Goal: Find specific page/section: Find specific page/section

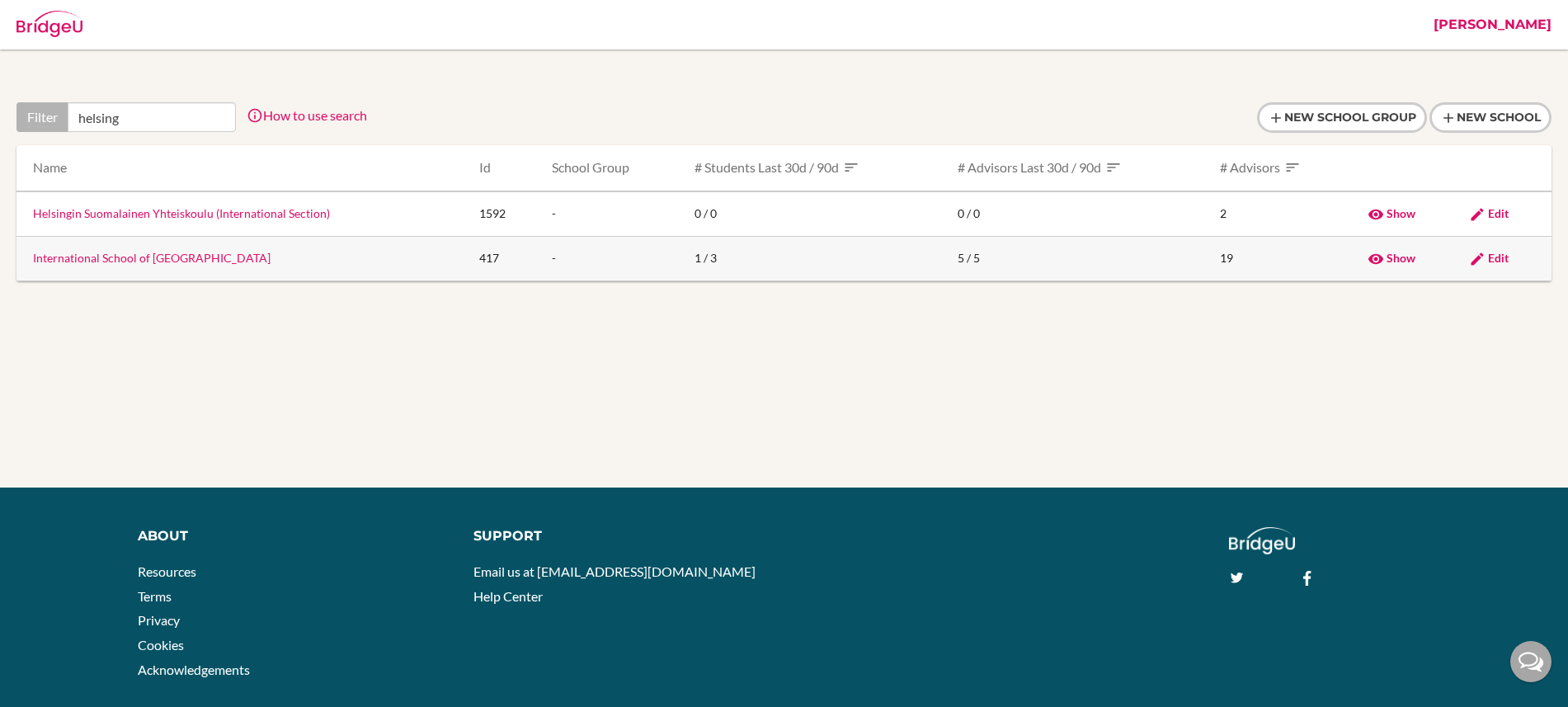
type input "helsing"
click at [115, 255] on link "International School of [GEOGRAPHIC_DATA]" at bounding box center [152, 258] width 237 height 14
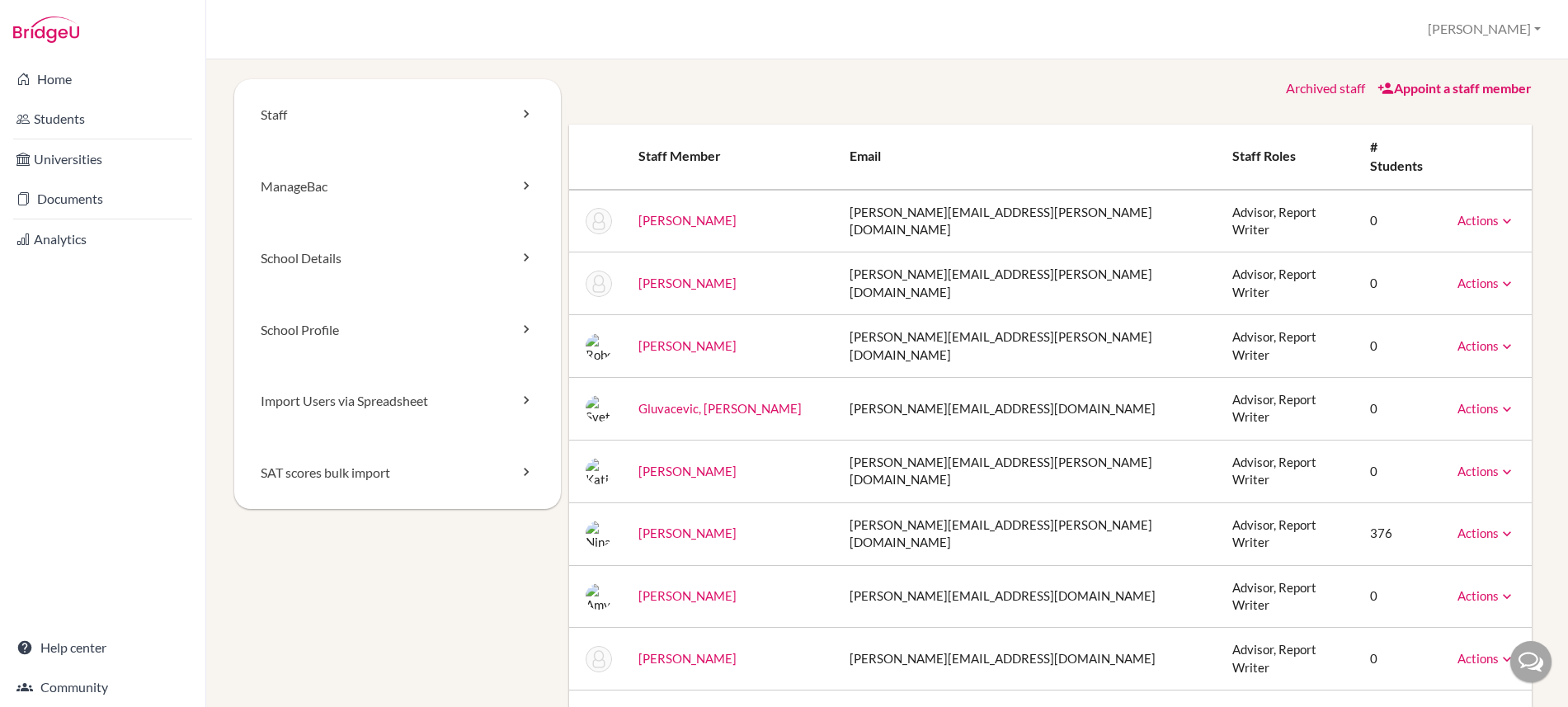
click at [1322, 89] on link "Archived staff" at bounding box center [1325, 88] width 79 height 15
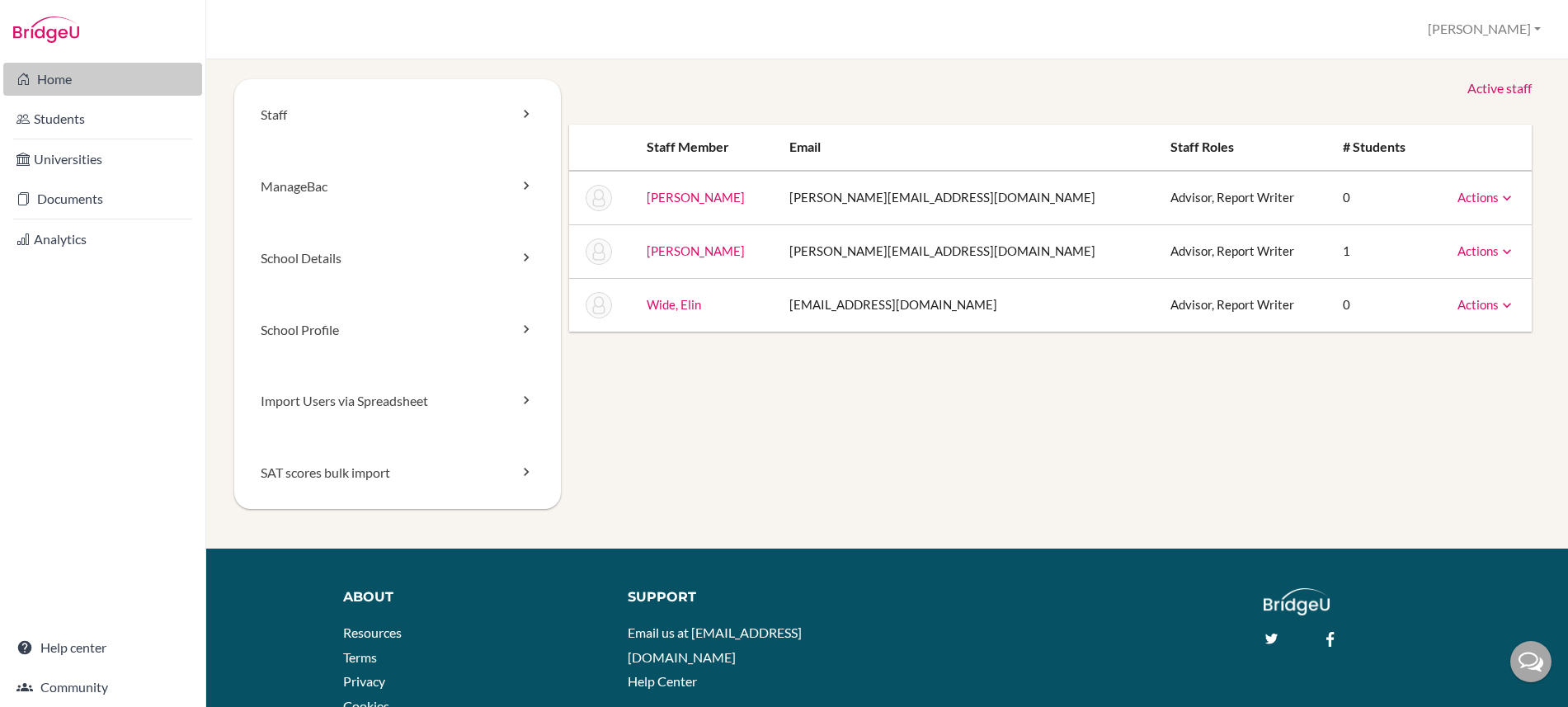
click at [56, 80] on link "Home" at bounding box center [102, 79] width 198 height 33
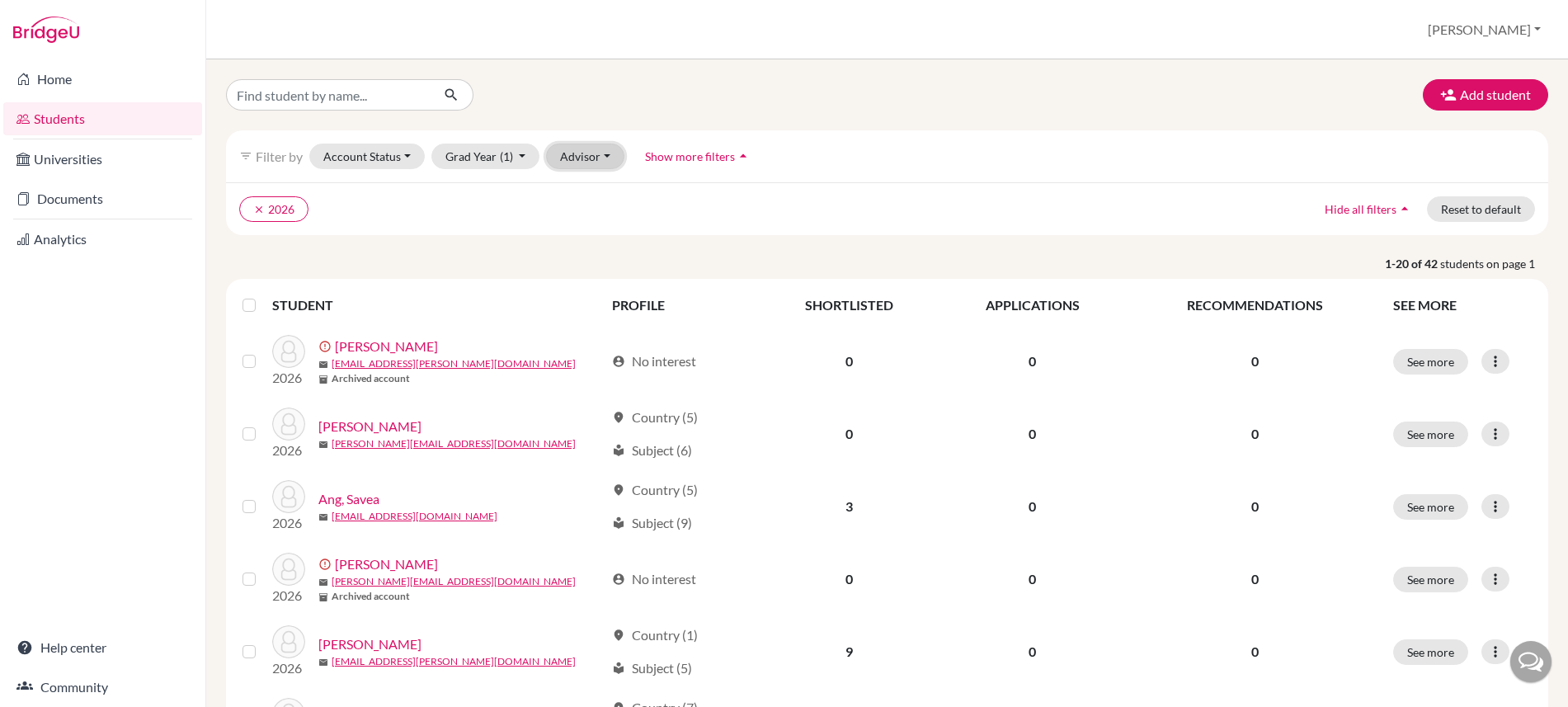
click at [603, 166] on button "Advisor" at bounding box center [586, 156] width 78 height 26
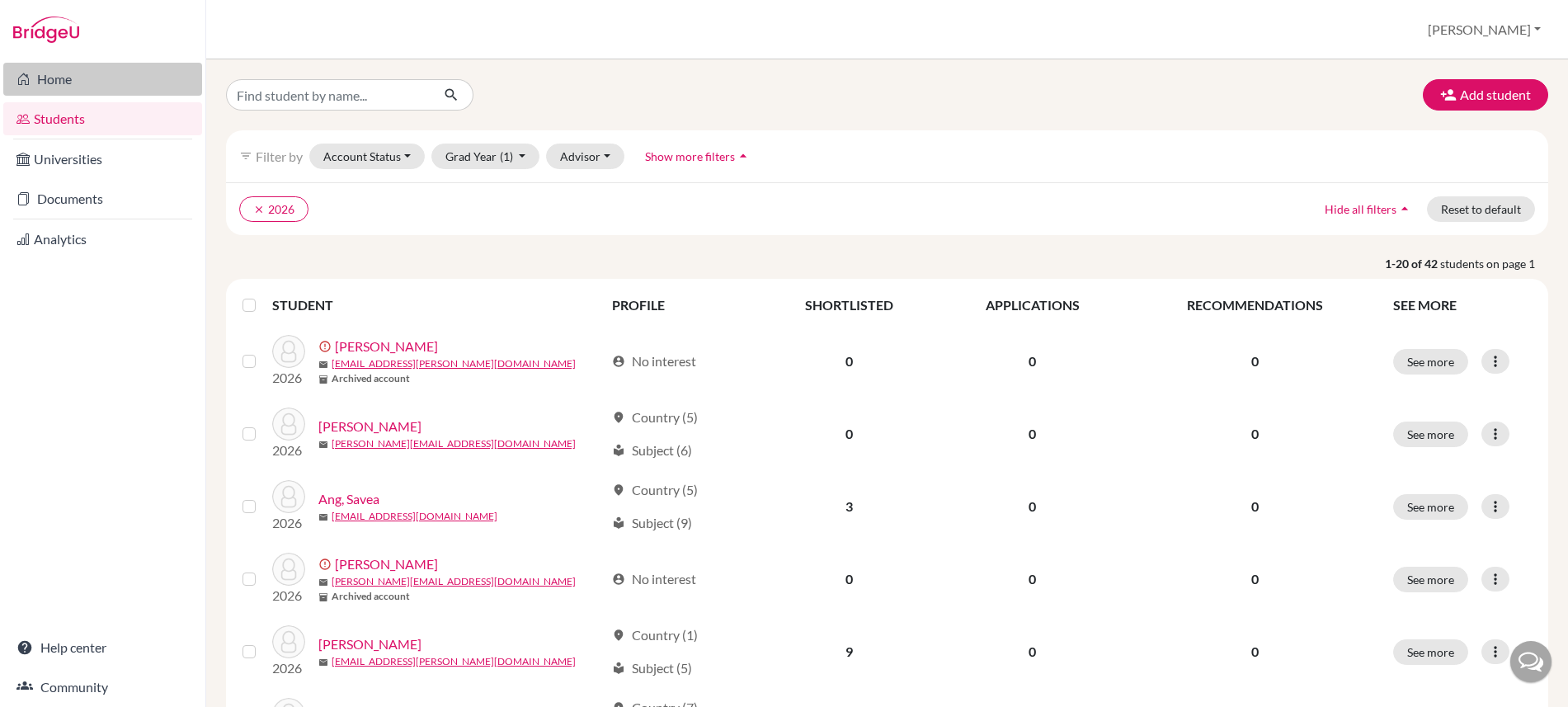
click at [61, 80] on link "Home" at bounding box center [102, 79] width 198 height 33
click at [597, 161] on button "Advisor" at bounding box center [586, 156] width 78 height 26
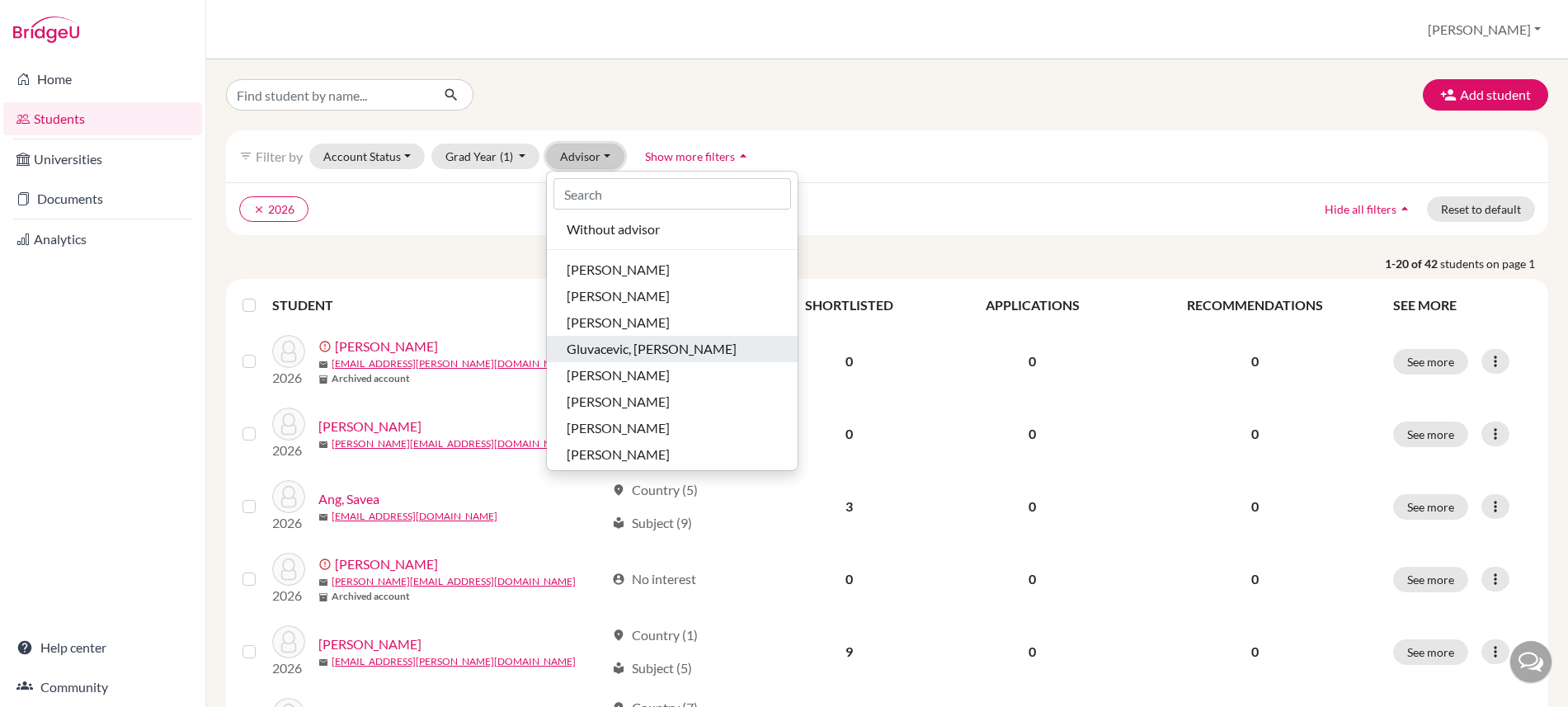
scroll to position [295, 0]
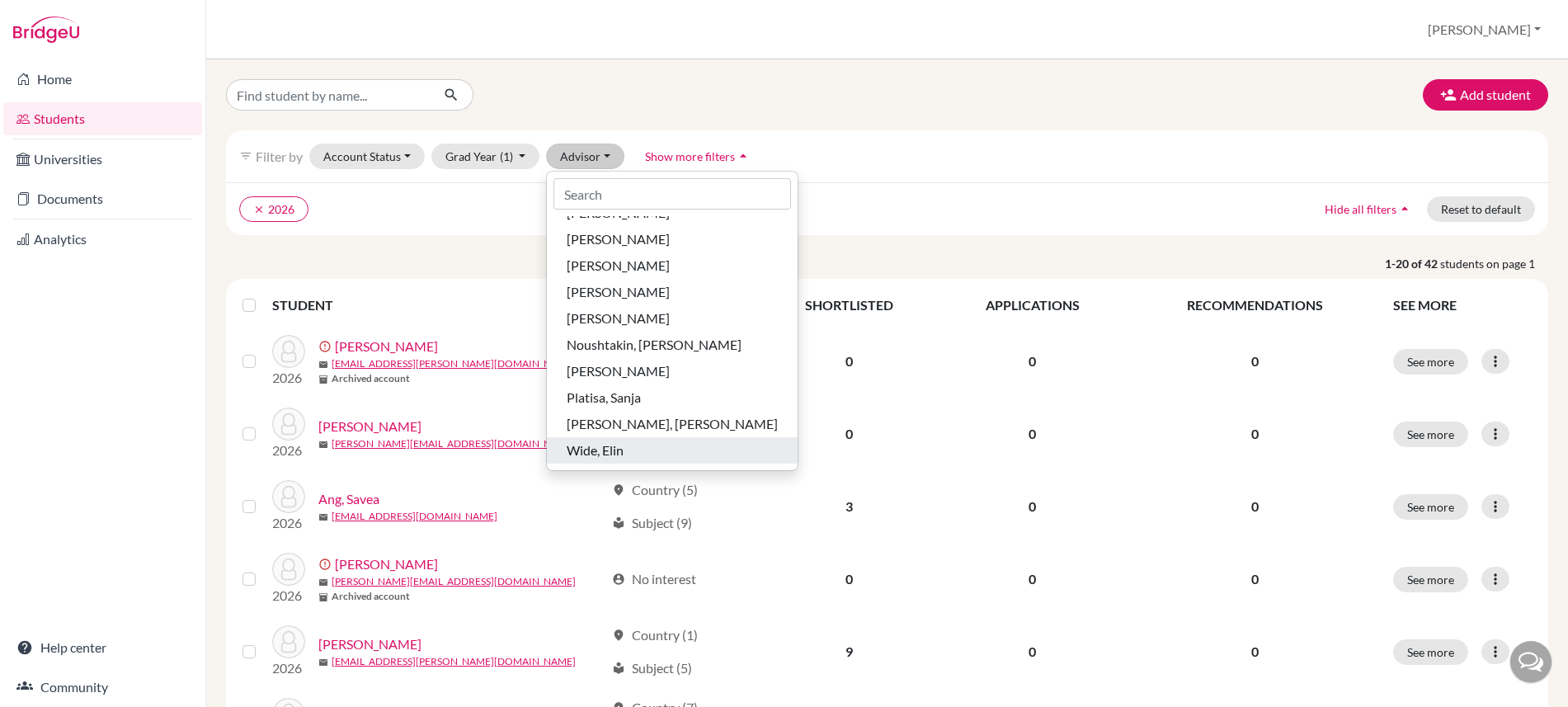
click at [606, 453] on span "Wide, Elin" at bounding box center [595, 450] width 57 height 20
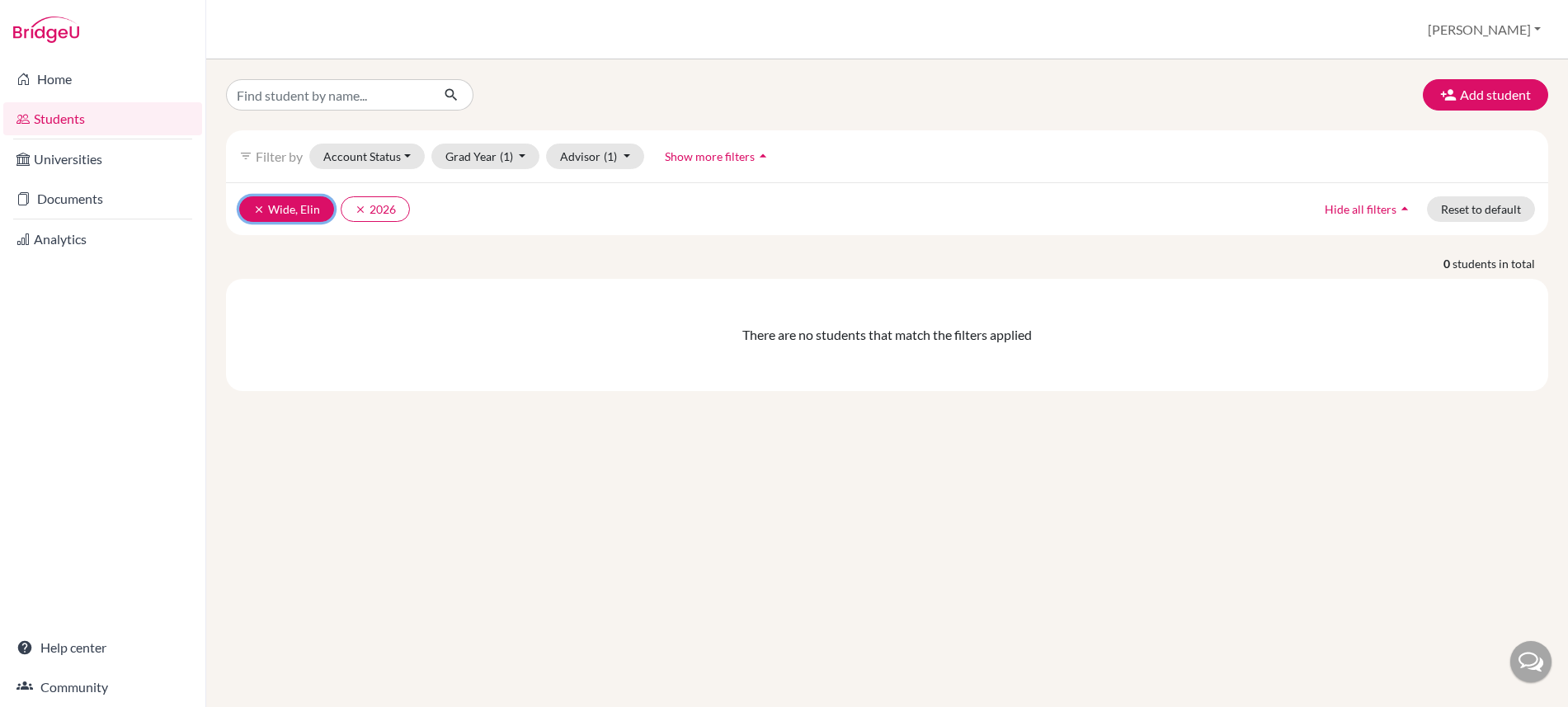
click at [256, 209] on icon "clear" at bounding box center [258, 210] width 11 height 11
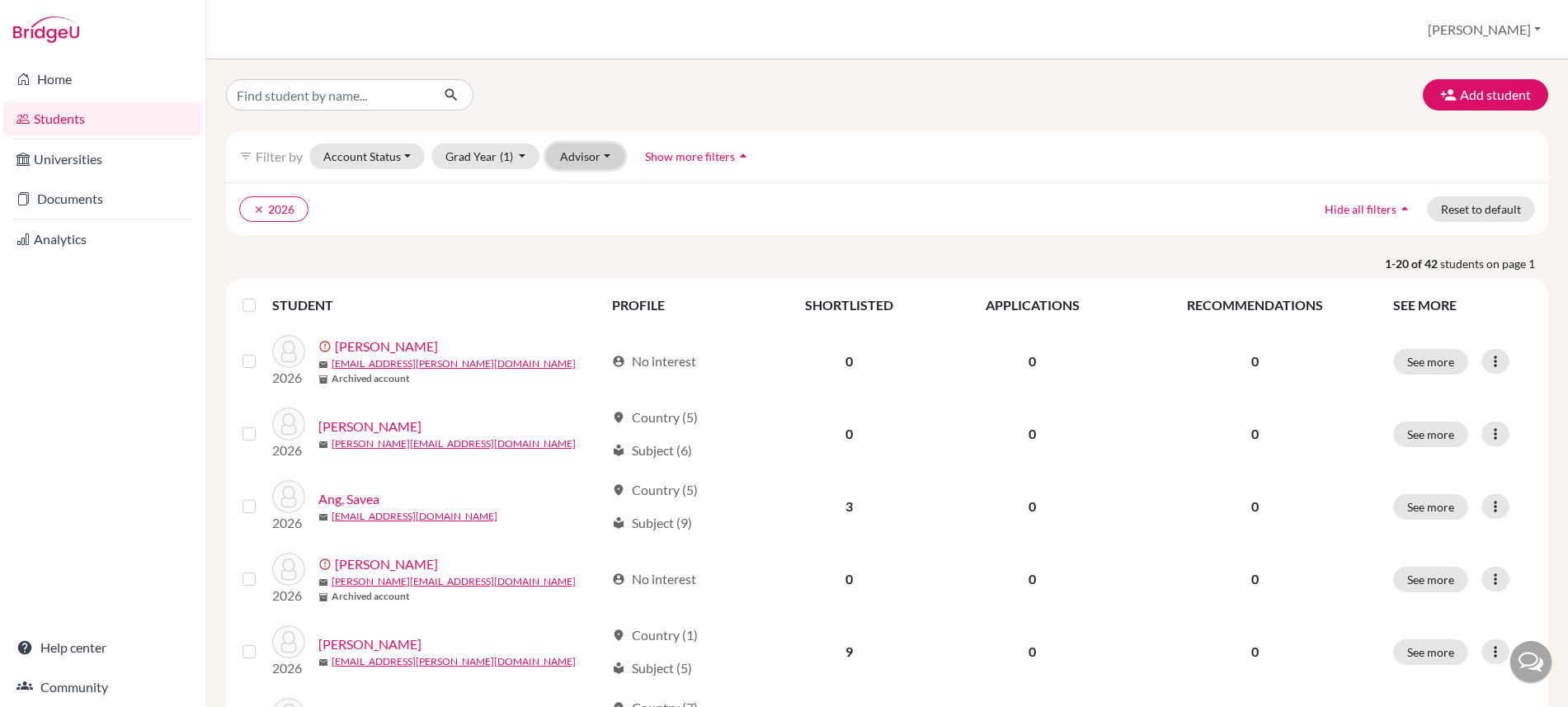
click at [588, 160] on button "Advisor" at bounding box center [586, 156] width 78 height 26
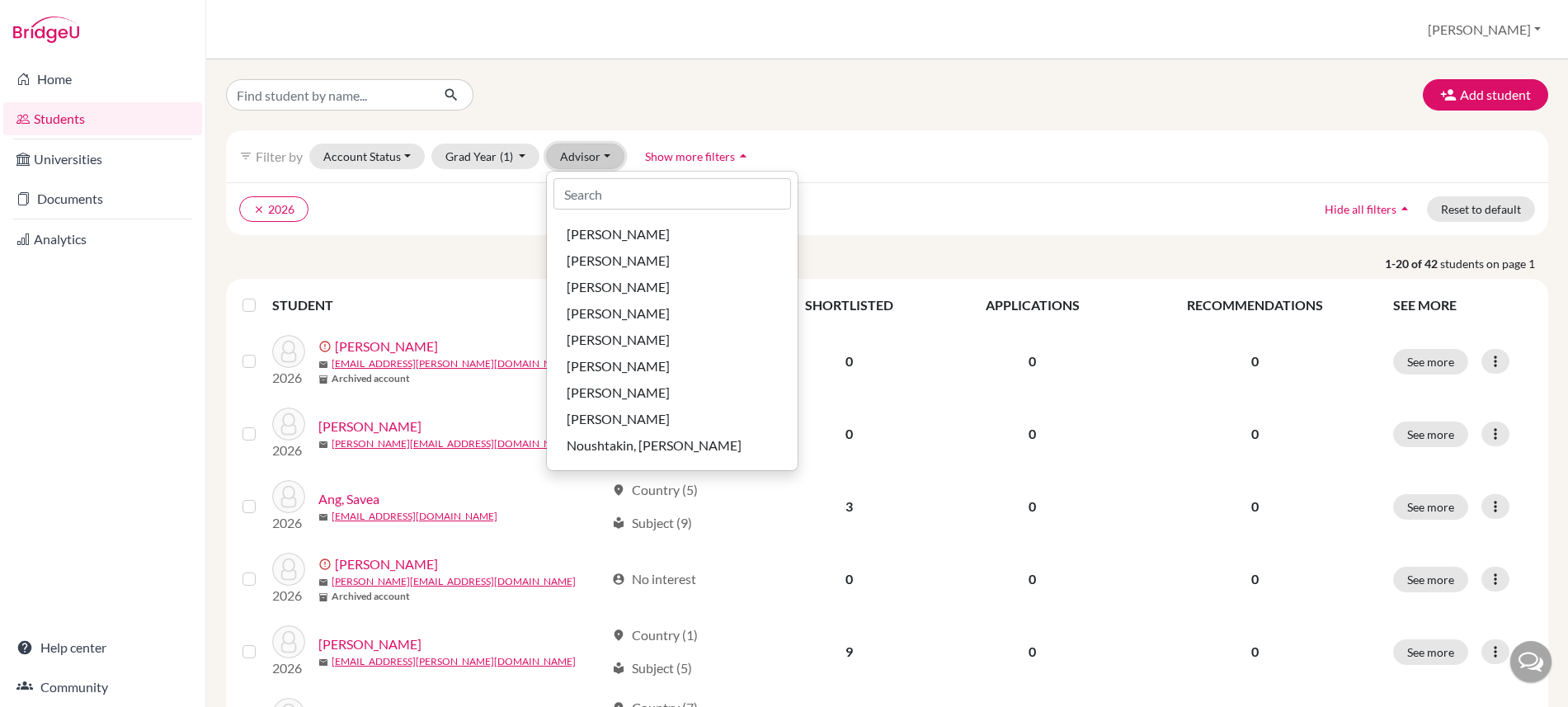
scroll to position [198, 0]
click at [616, 311] on span "[PERSON_NAME]" at bounding box center [618, 310] width 103 height 20
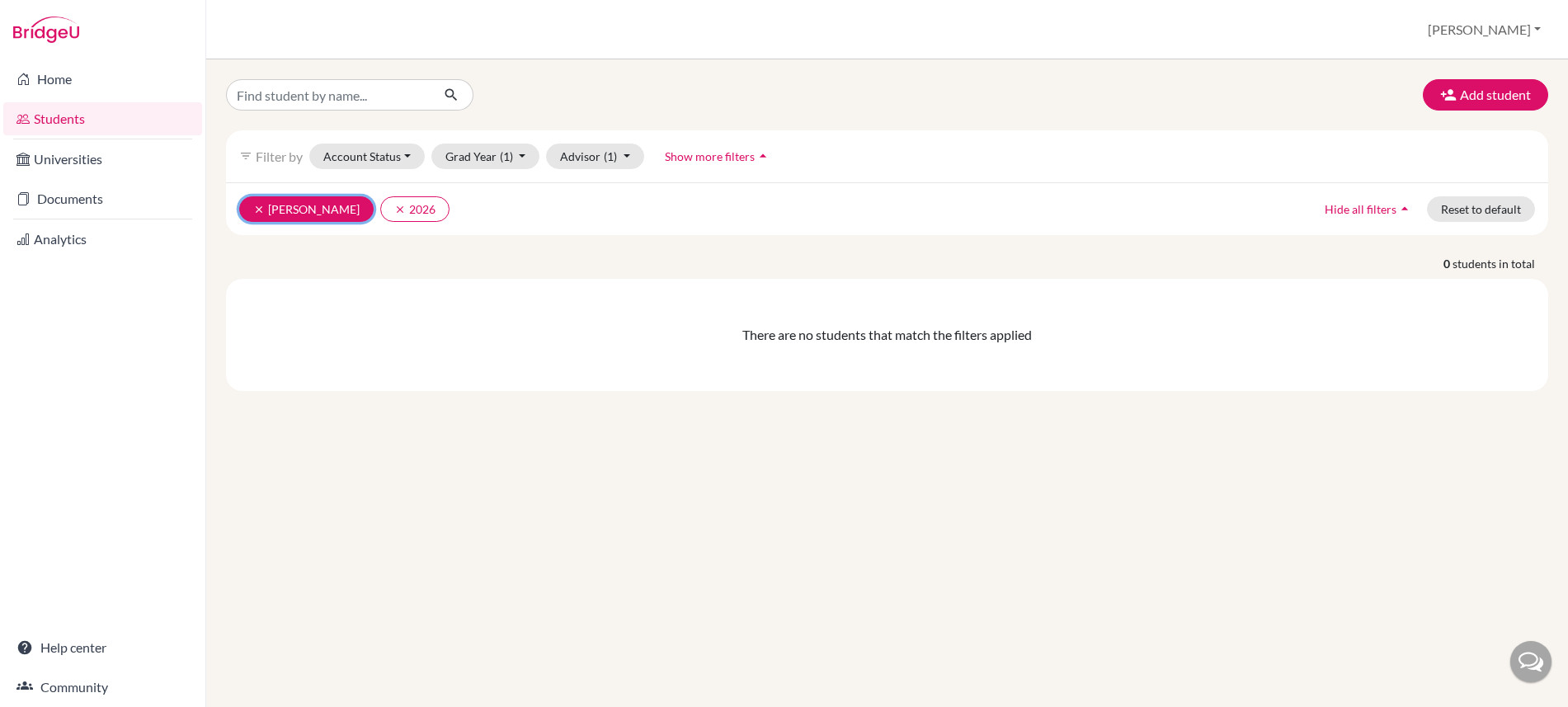
click at [259, 211] on icon "clear" at bounding box center [258, 210] width 11 height 11
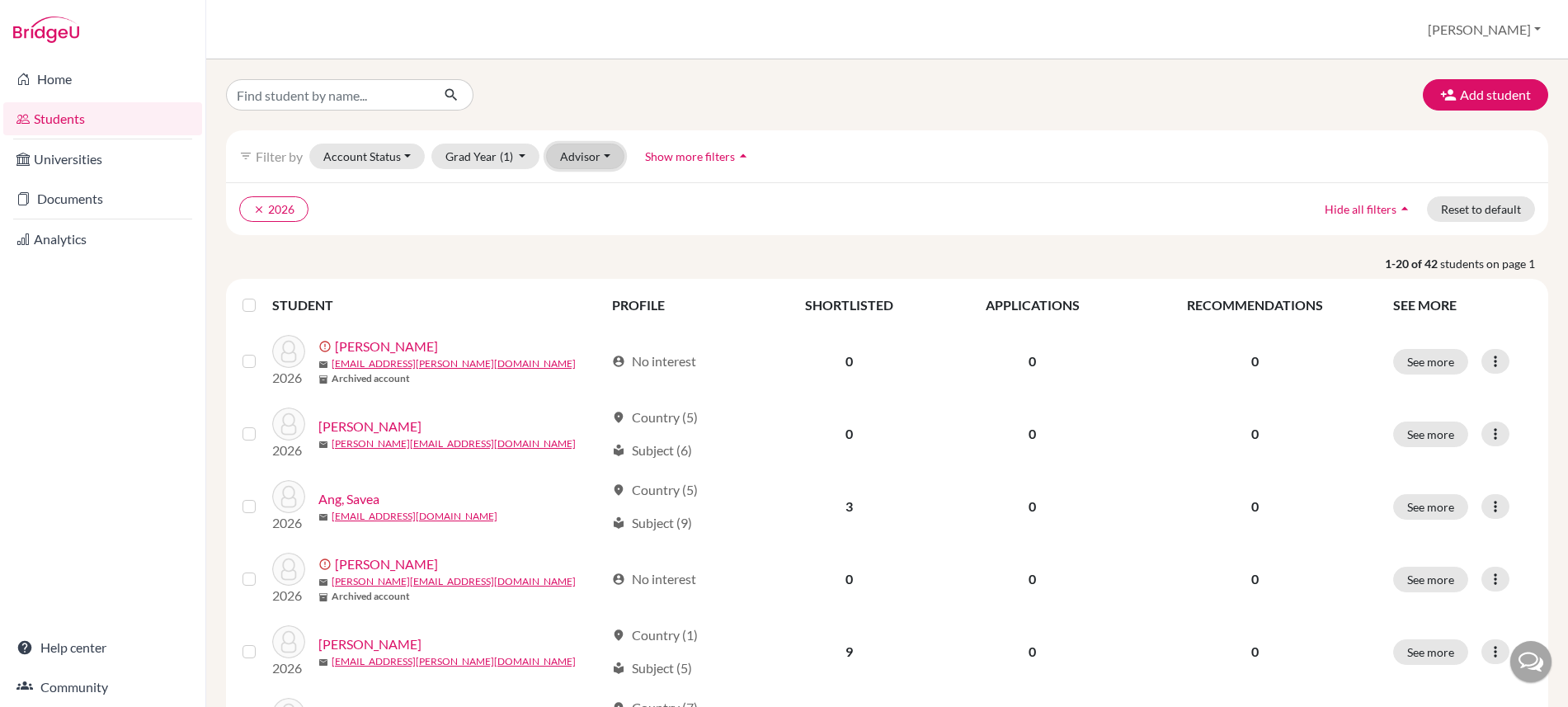
click at [594, 160] on button "Advisor" at bounding box center [586, 156] width 78 height 26
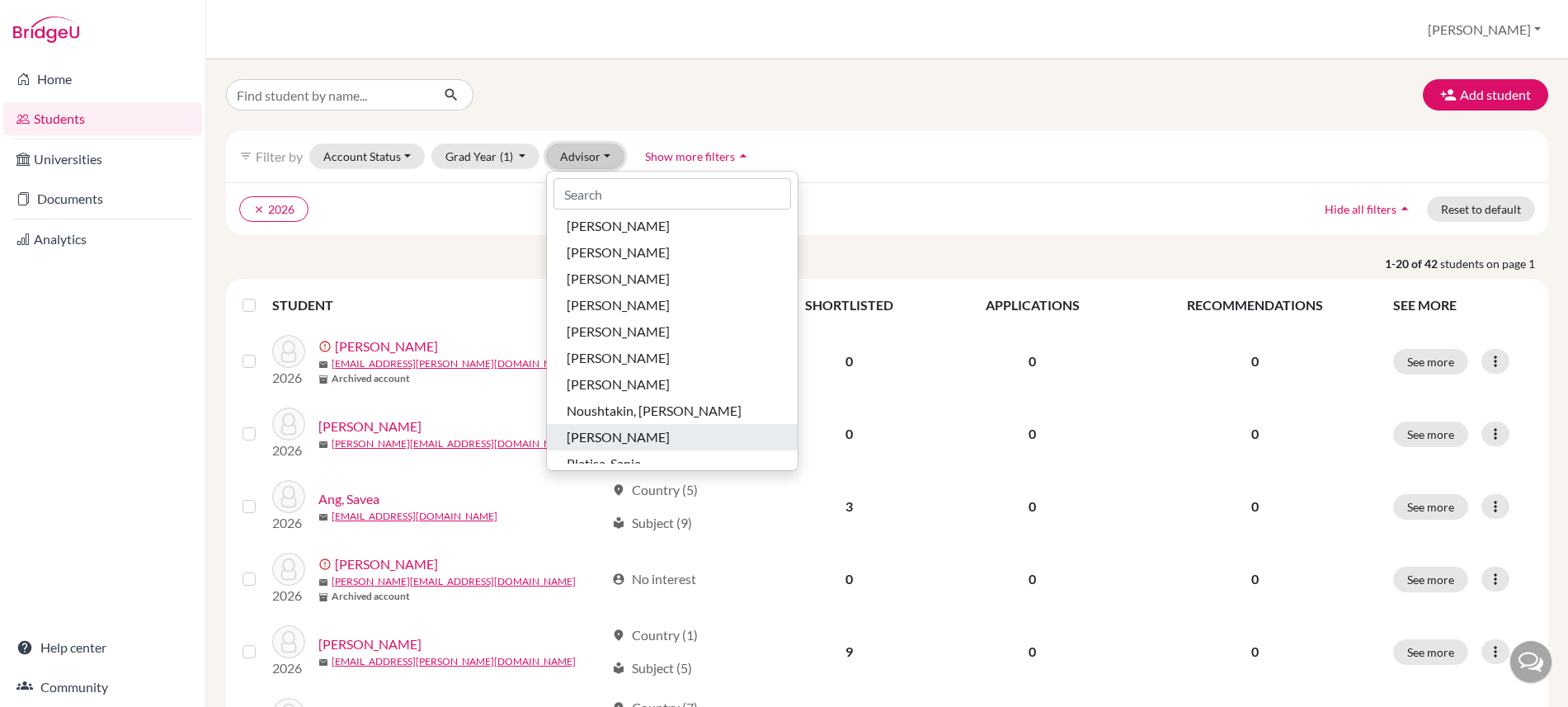
scroll to position [185, 0]
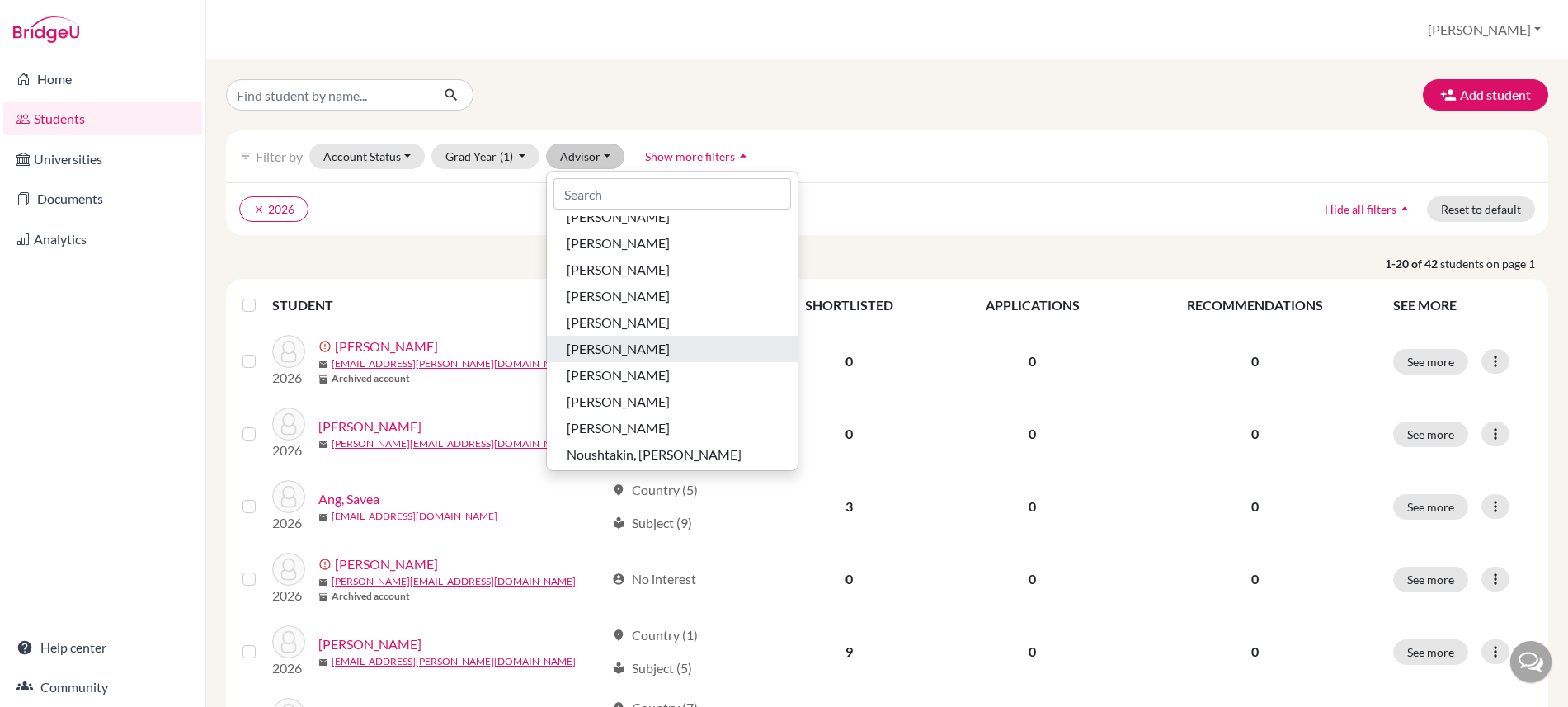
click at [670, 350] on span "[PERSON_NAME]" at bounding box center [618, 348] width 103 height 20
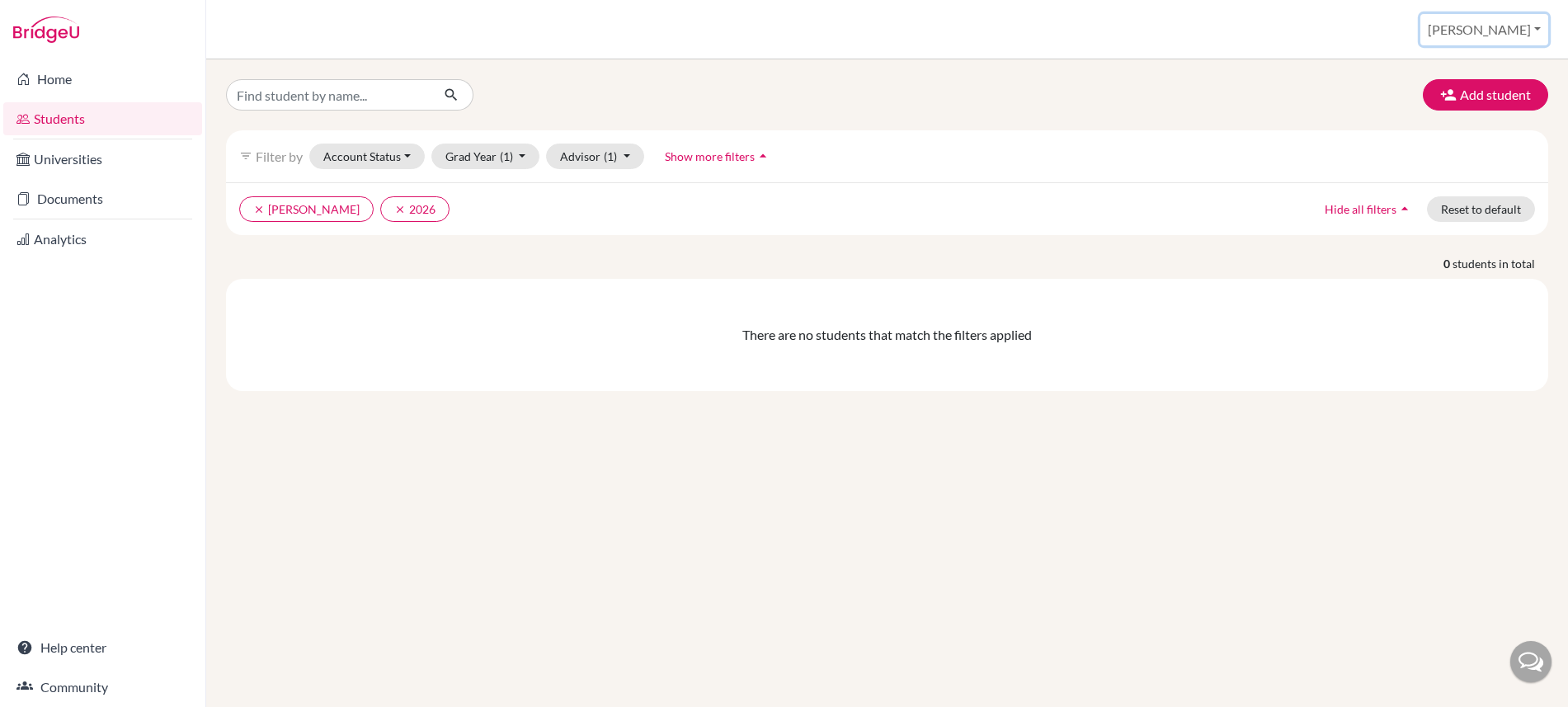
click at [1500, 31] on button "[PERSON_NAME]" at bounding box center [1484, 30] width 128 height 31
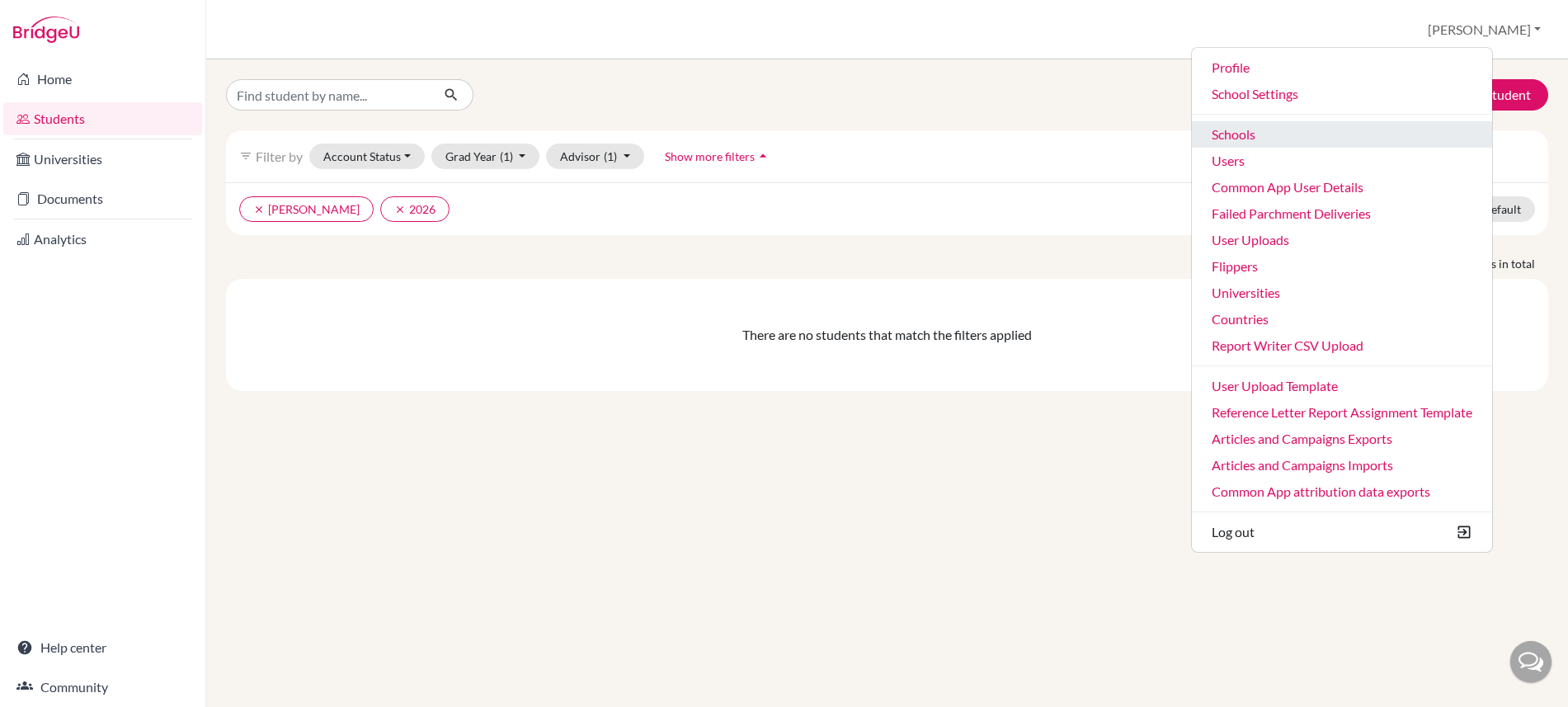
click at [1282, 133] on link "Schools" at bounding box center [1342, 135] width 300 height 27
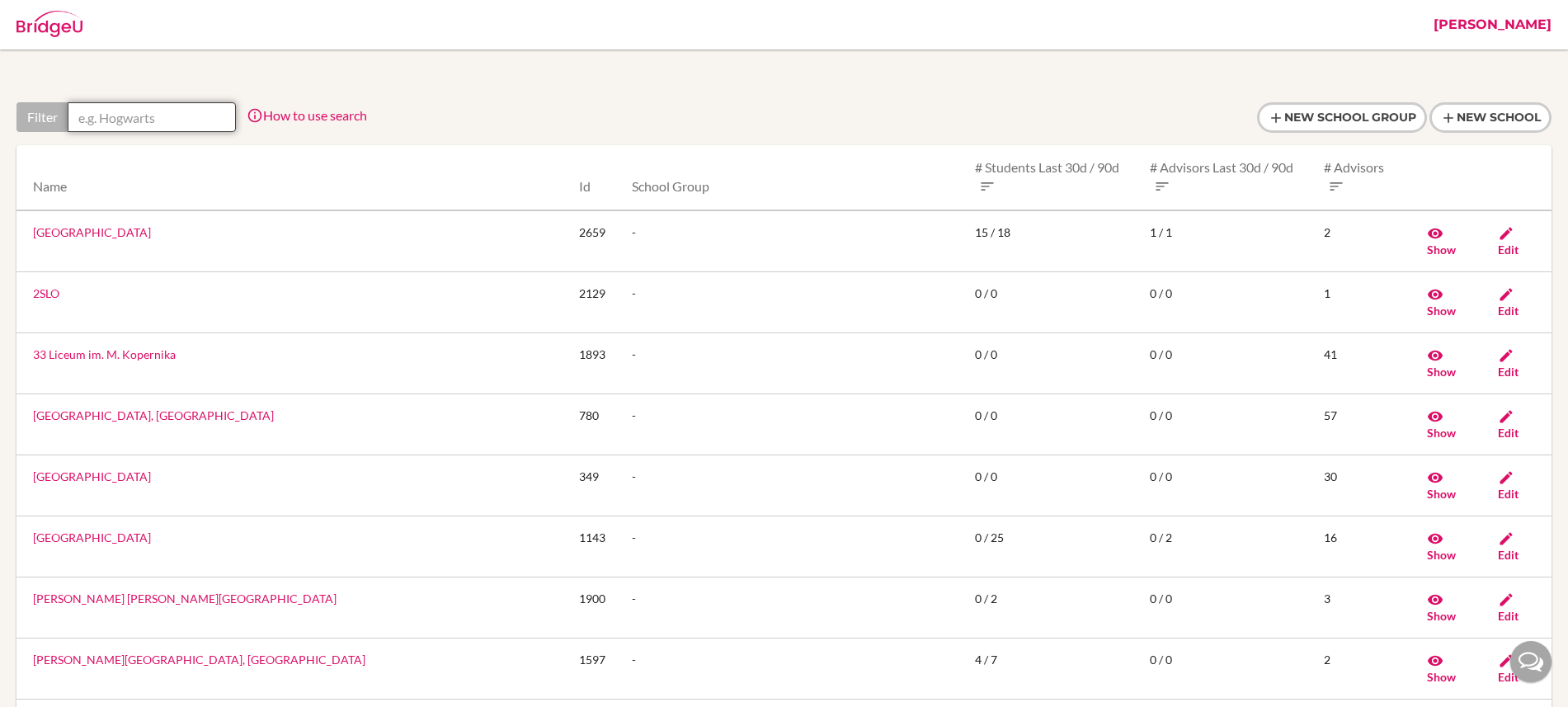
click at [192, 119] on input "text" at bounding box center [152, 116] width 168 height 30
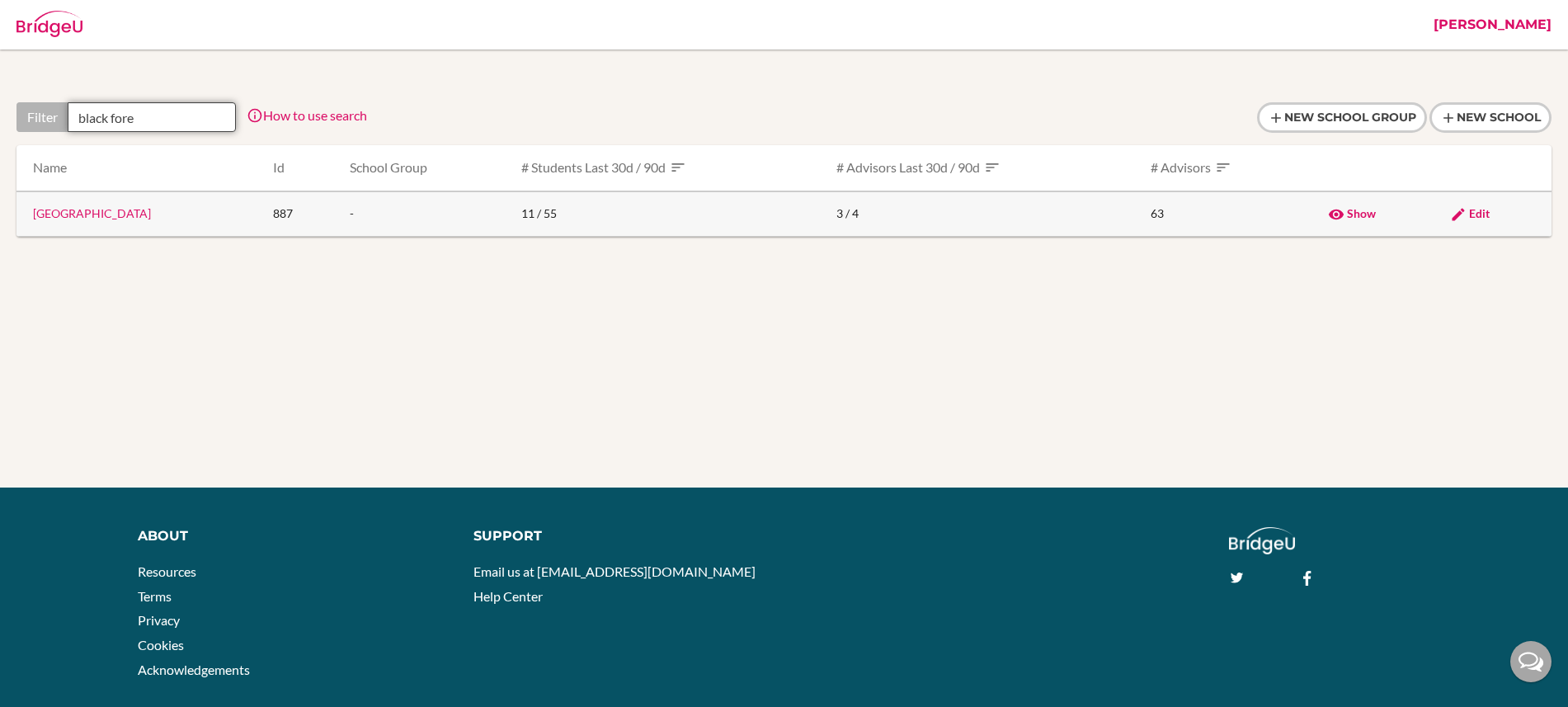
type input "black fore"
click at [76, 212] on link "Black Forest Academy" at bounding box center [93, 213] width 118 height 14
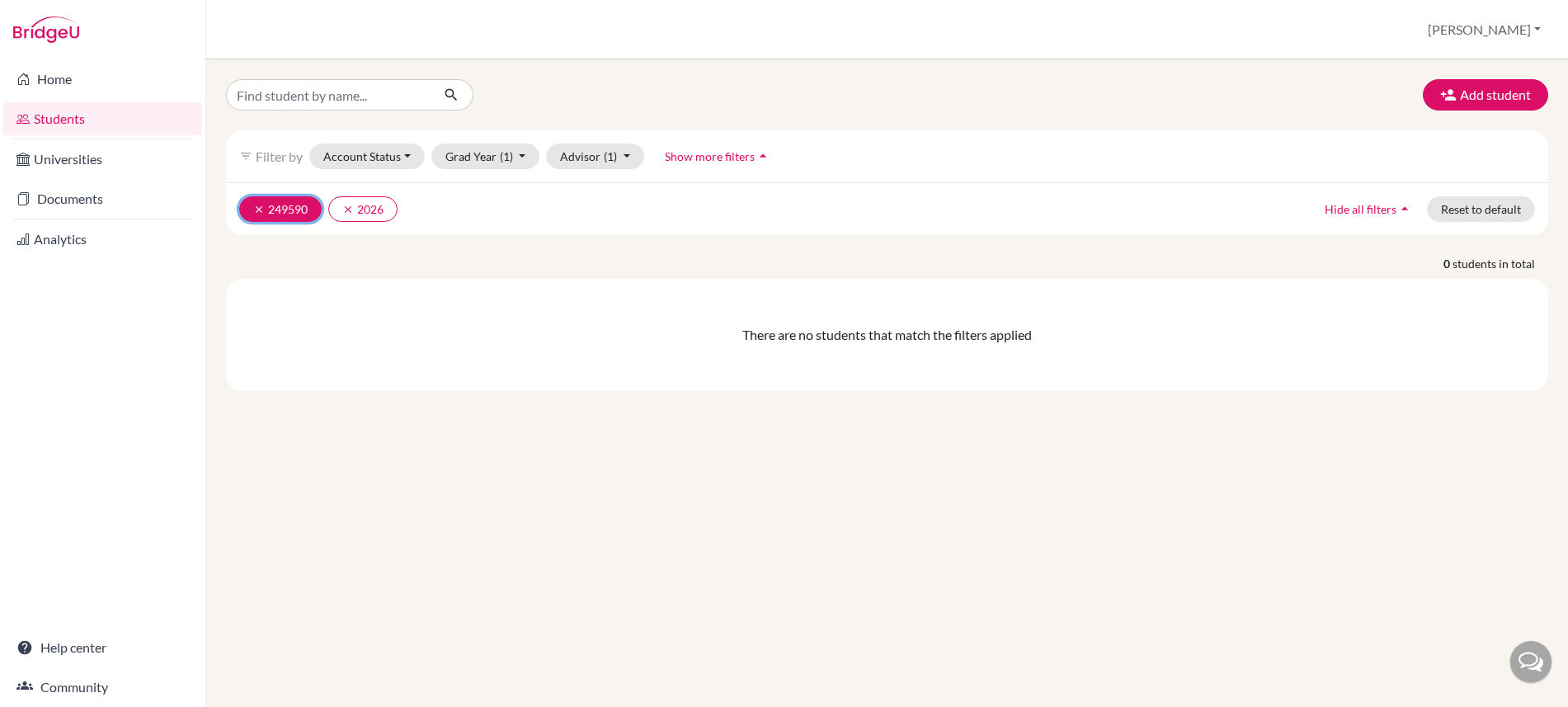
click at [258, 204] on icon "clear" at bounding box center [258, 210] width 11 height 11
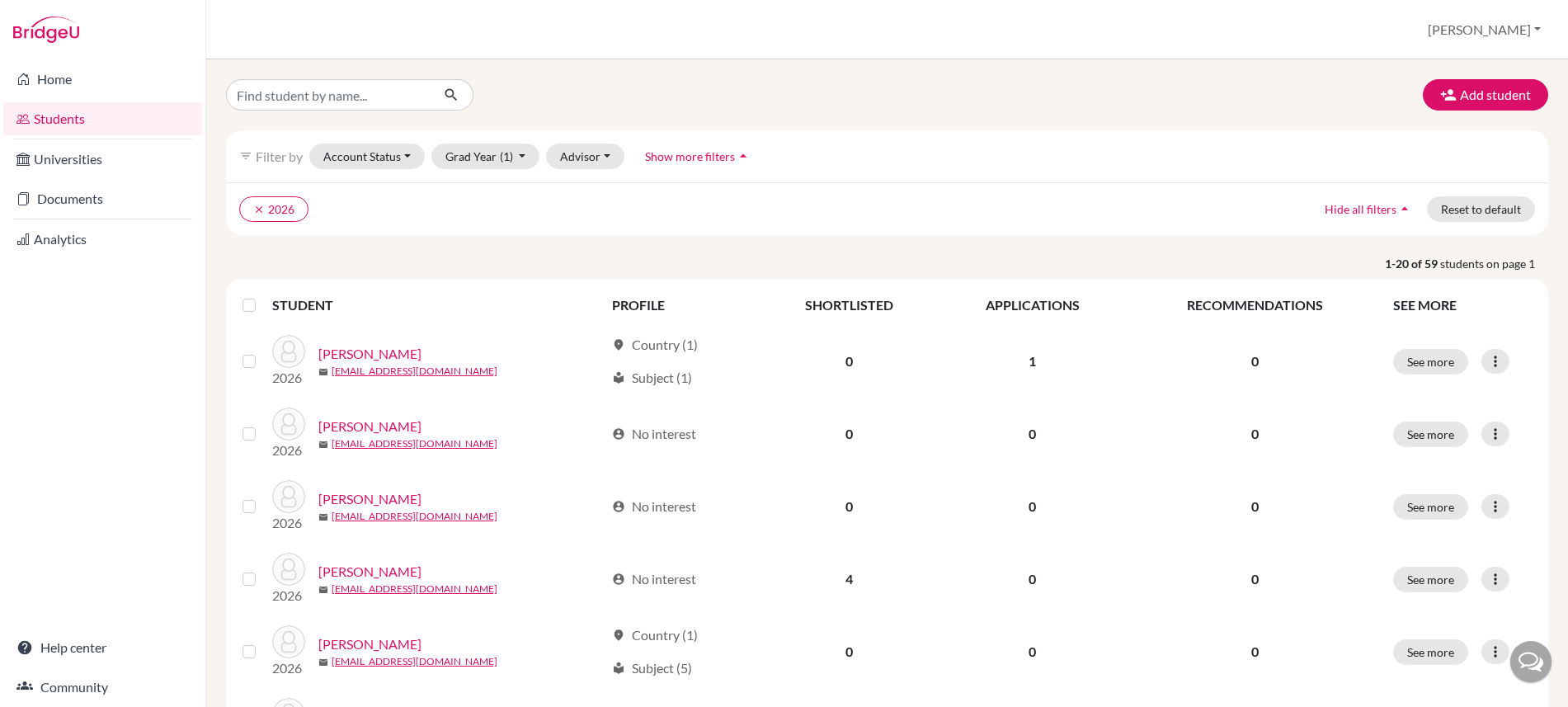
click at [262, 296] on label at bounding box center [262, 296] width 0 height 0
click at [0, 0] on input "checkbox" at bounding box center [0, 0] width 0 height 0
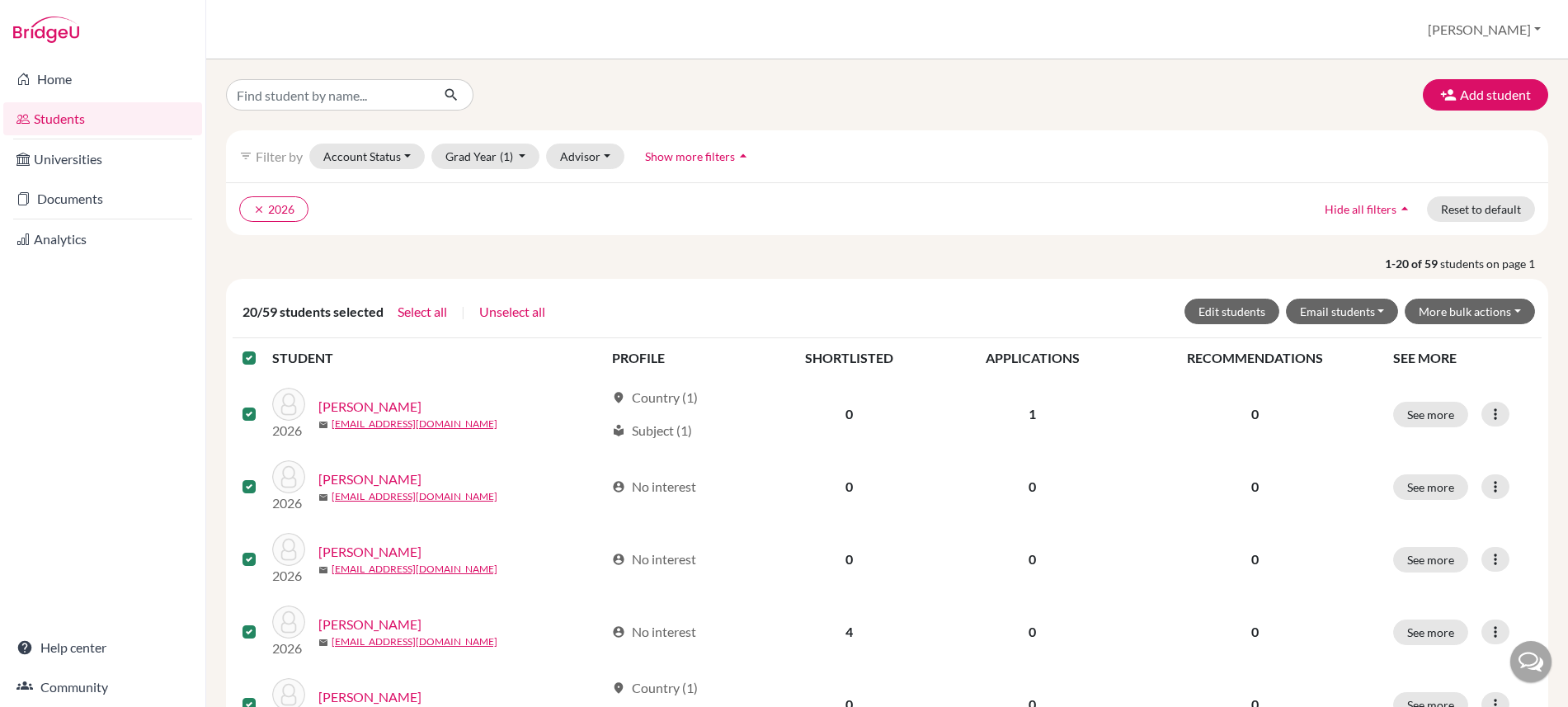
click at [262, 348] on label at bounding box center [262, 348] width 0 height 0
click at [0, 0] on input "checkbox" at bounding box center [0, 0] width 0 height 0
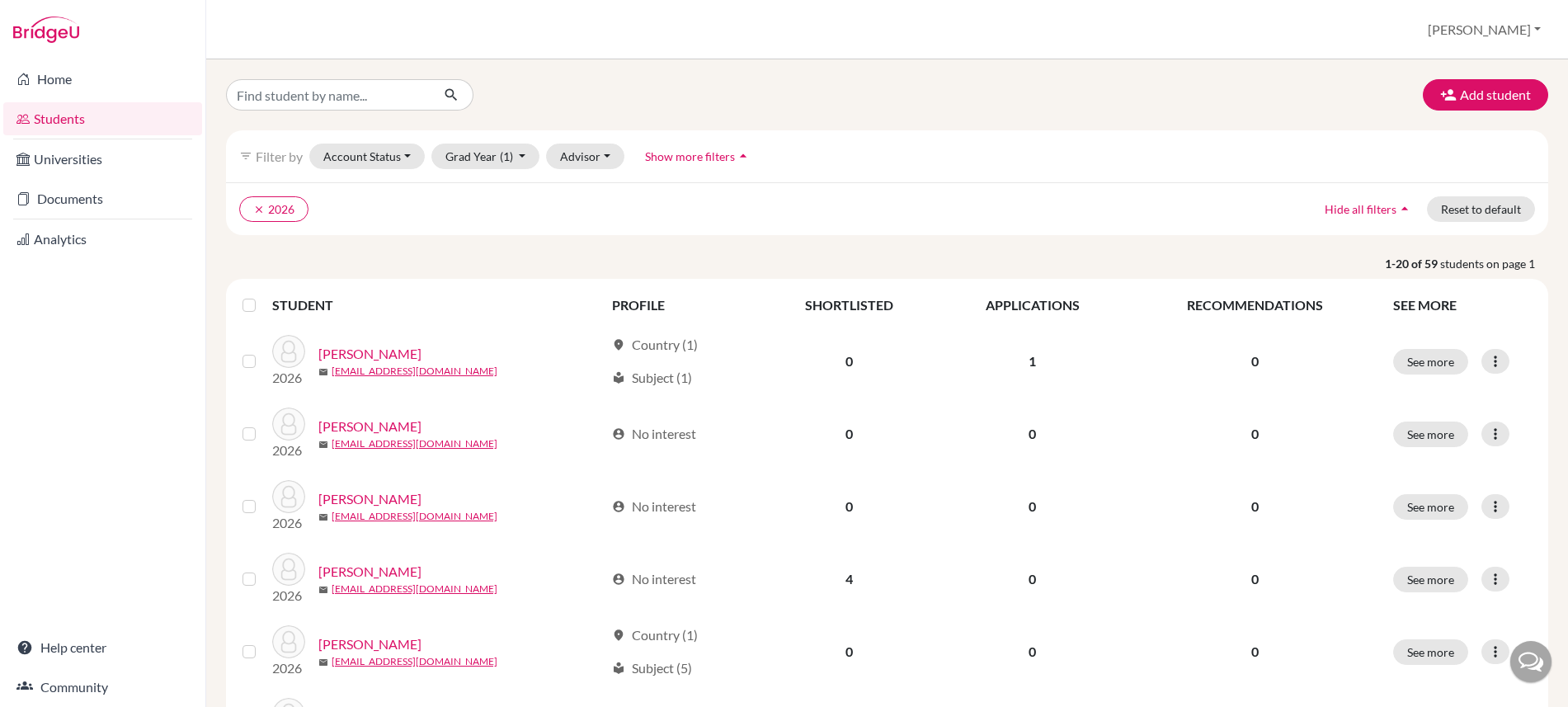
click at [262, 296] on label at bounding box center [262, 296] width 0 height 0
click at [0, 0] on input "checkbox" at bounding box center [0, 0] width 0 height 0
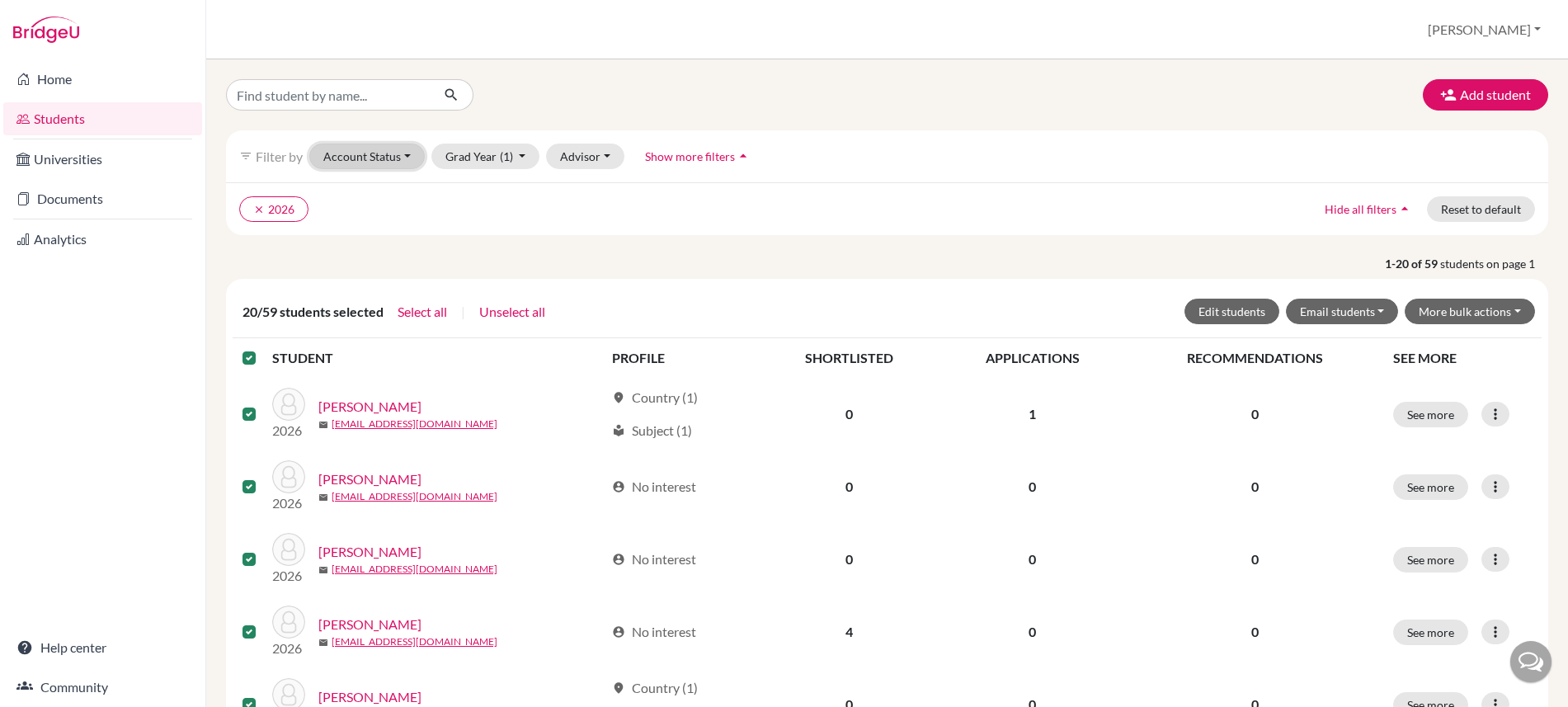
click at [378, 156] on button "Account Status" at bounding box center [366, 156] width 115 height 26
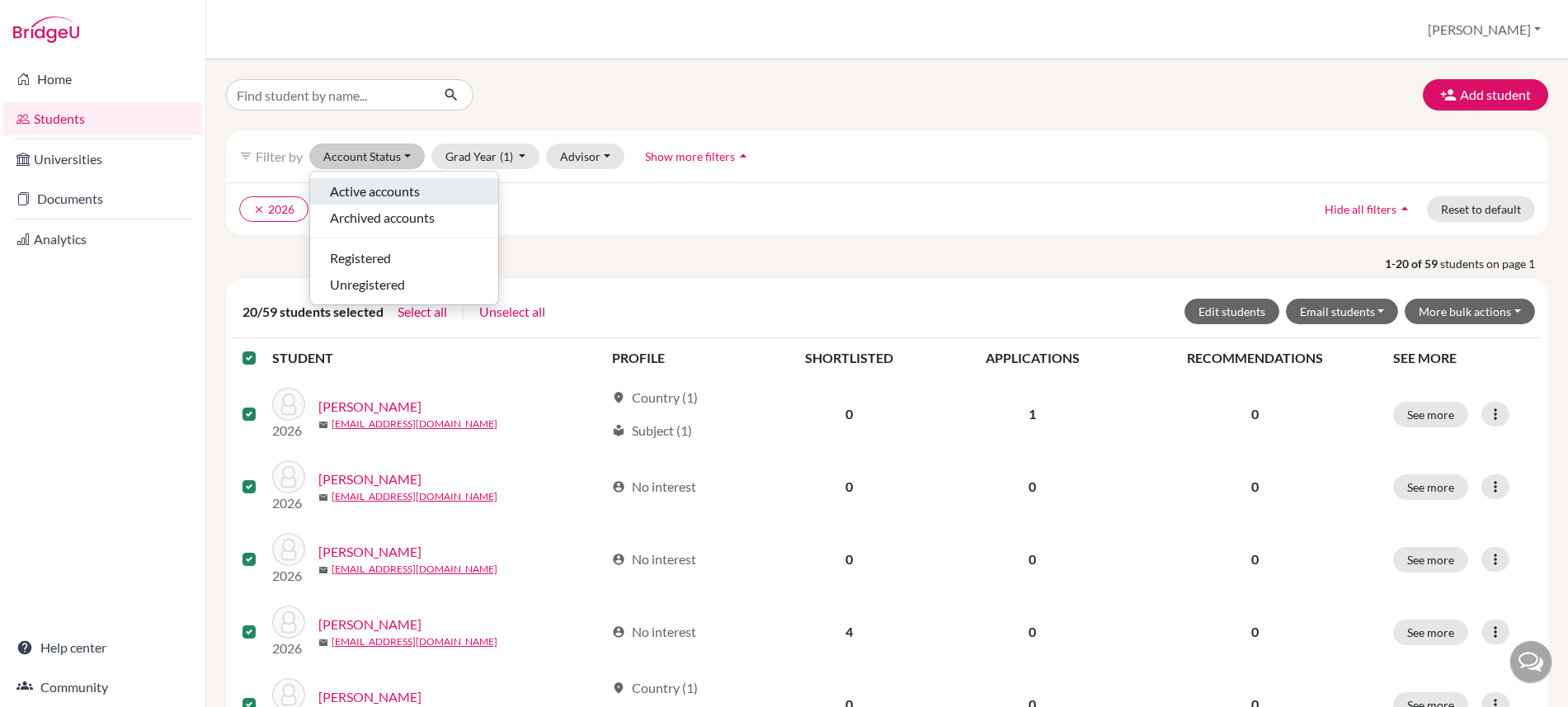
click at [355, 186] on span "Active accounts" at bounding box center [375, 191] width 90 height 20
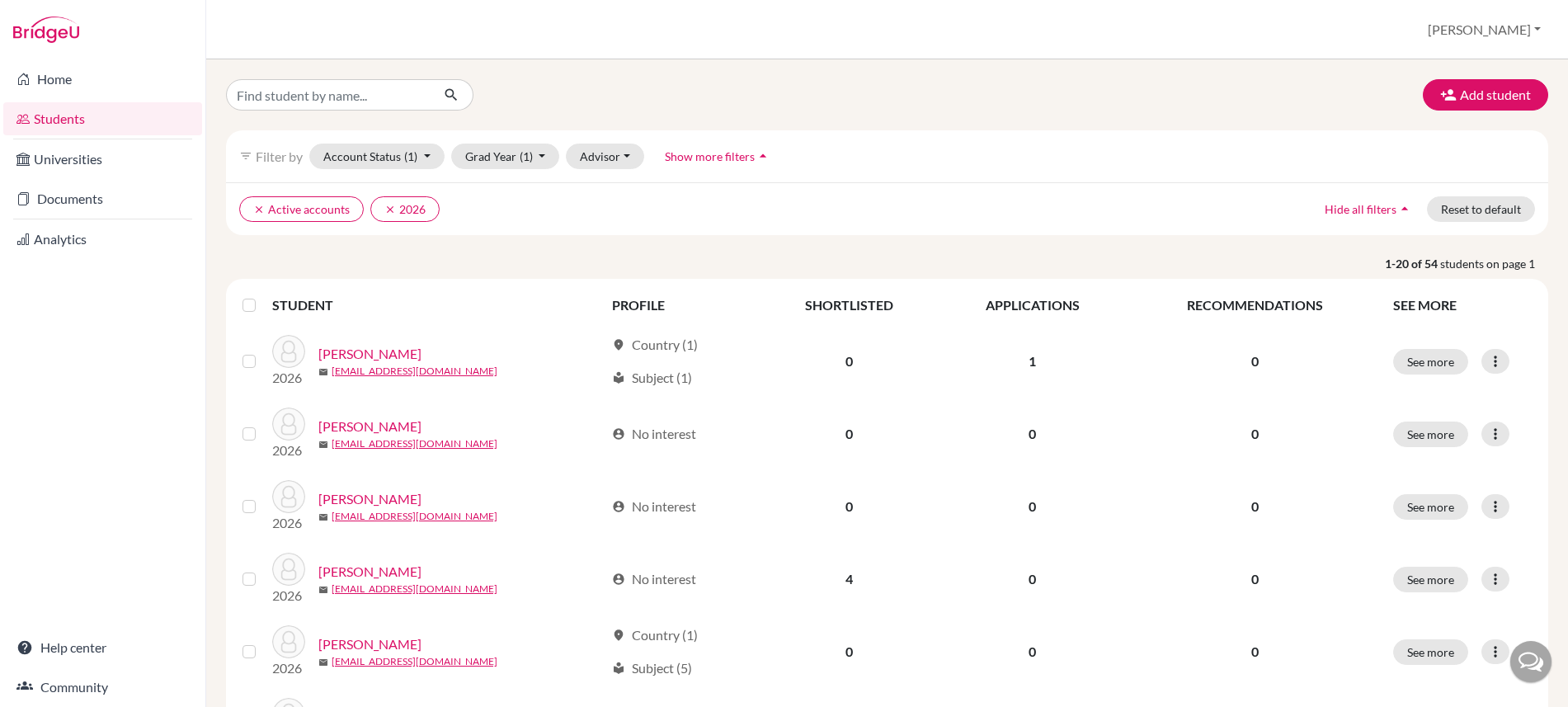
click at [262, 296] on label at bounding box center [262, 296] width 0 height 0
click at [0, 0] on input "checkbox" at bounding box center [0, 0] width 0 height 0
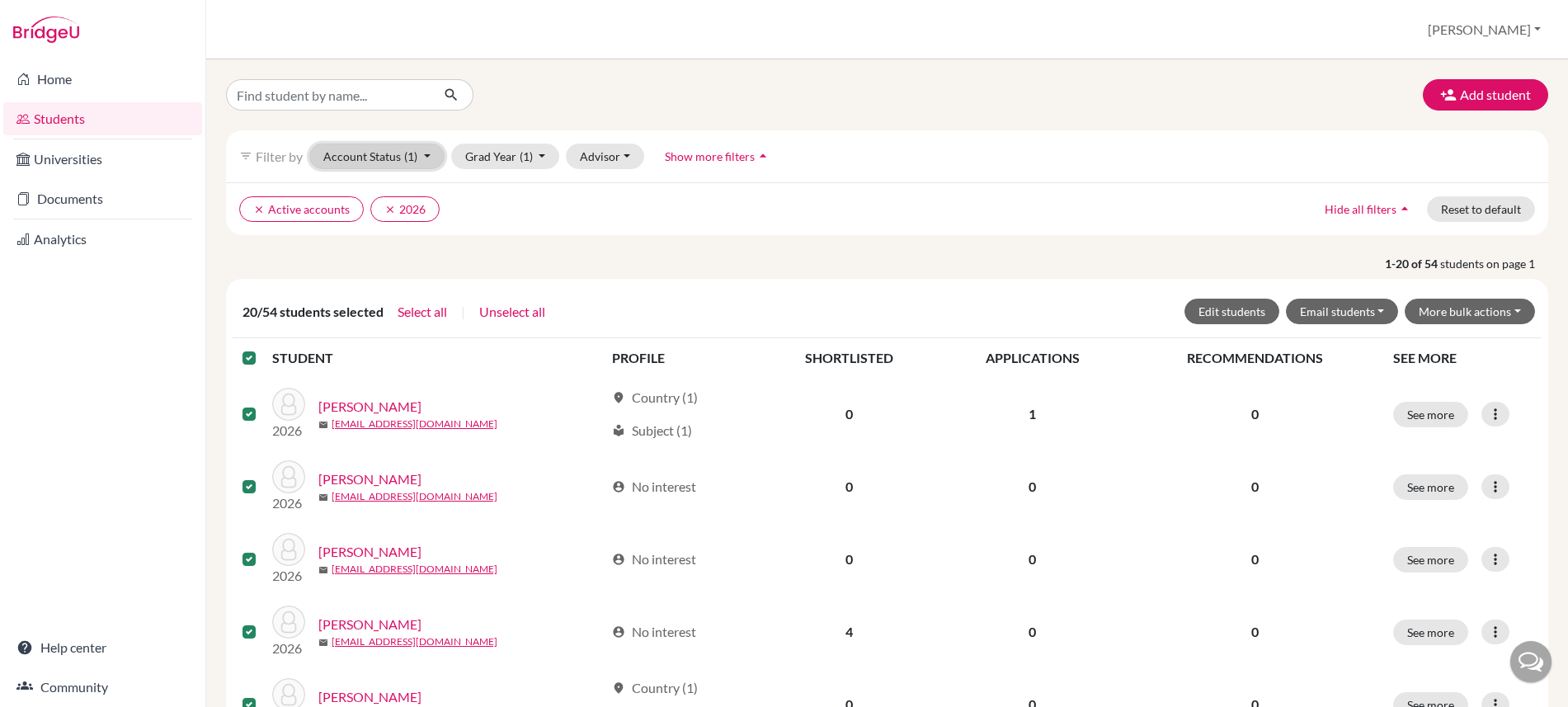
click at [382, 157] on button "Account Status (1)" at bounding box center [377, 156] width 135 height 26
click at [357, 260] on span "Registered" at bounding box center [361, 258] width 61 height 20
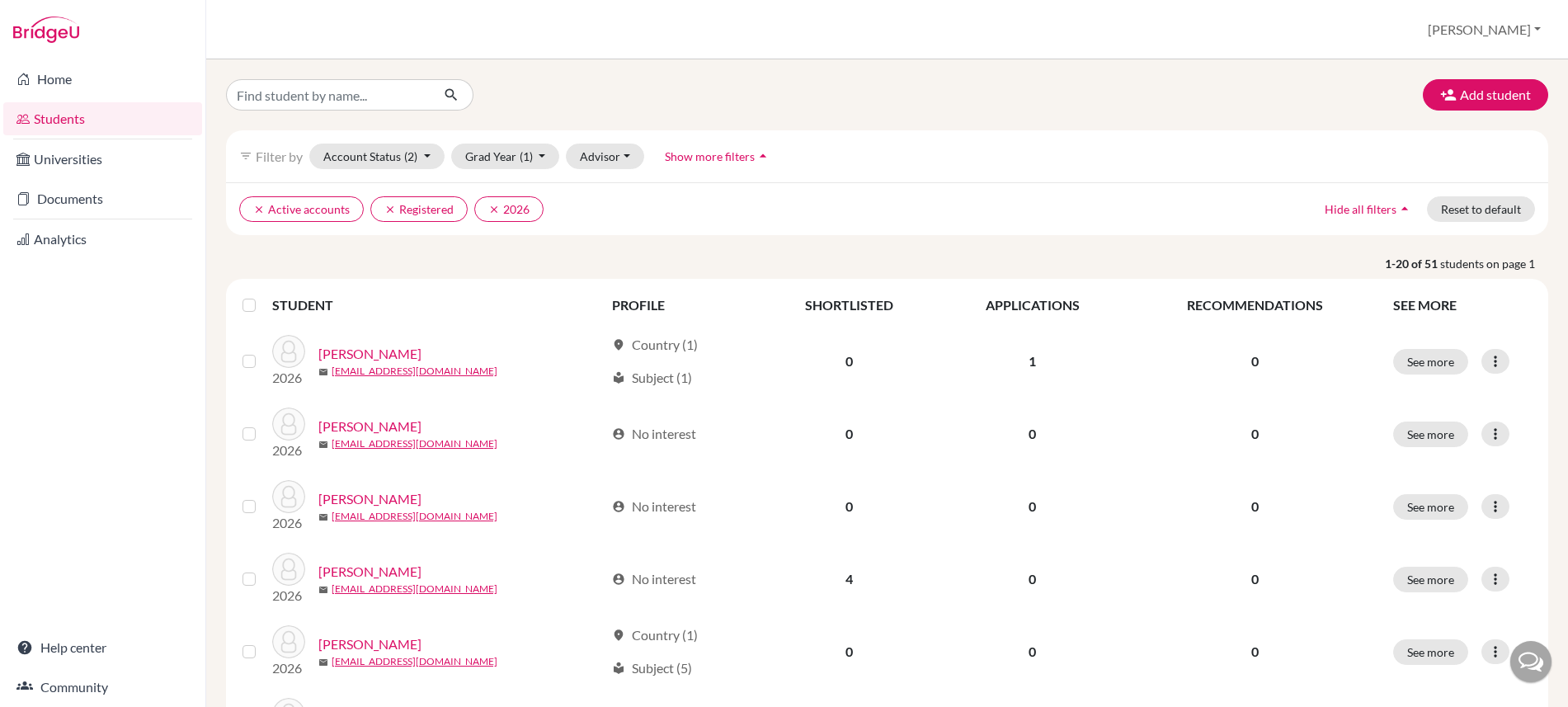
click at [262, 296] on label at bounding box center [262, 296] width 0 height 0
click at [0, 0] on input "checkbox" at bounding box center [0, 0] width 0 height 0
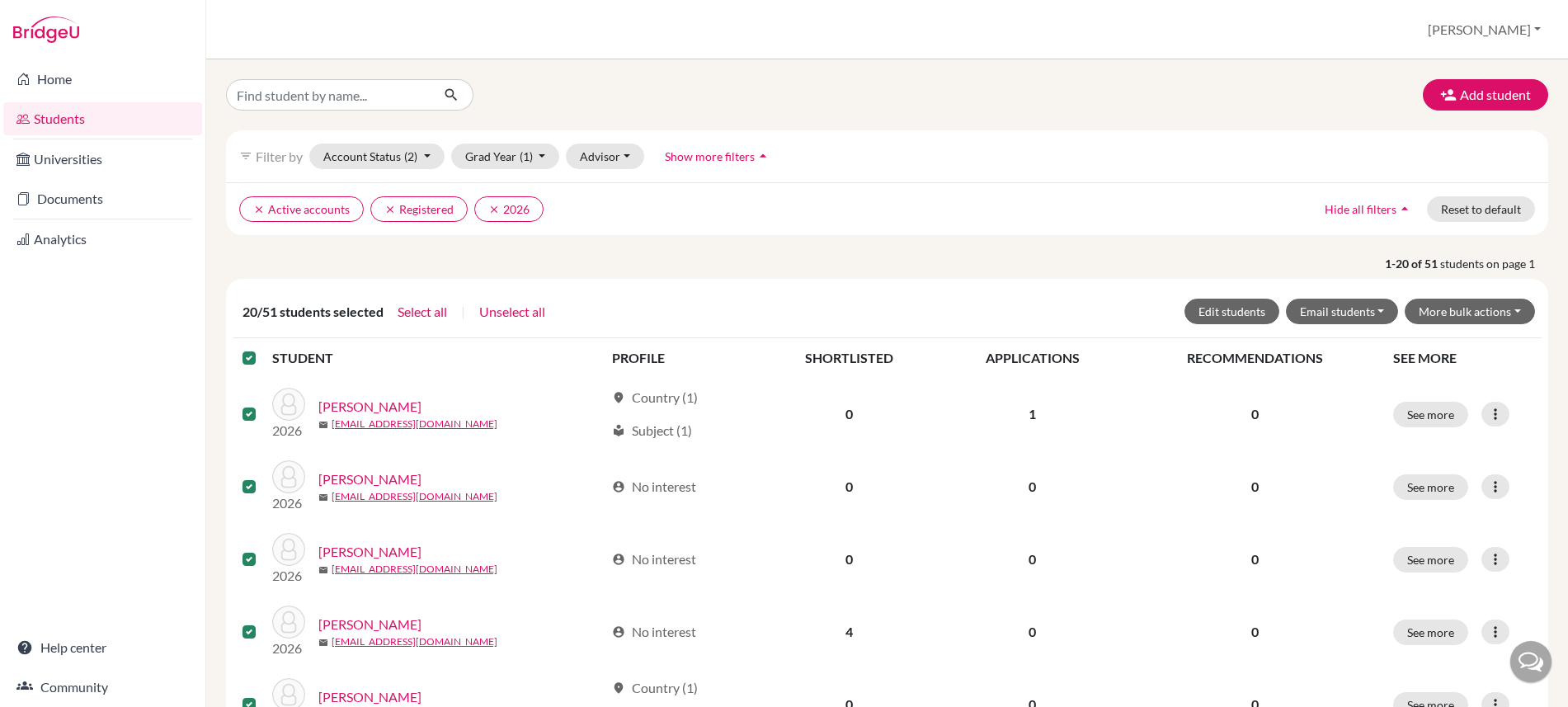
click at [262, 348] on label at bounding box center [262, 348] width 0 height 0
click at [0, 0] on input "checkbox" at bounding box center [0, 0] width 0 height 0
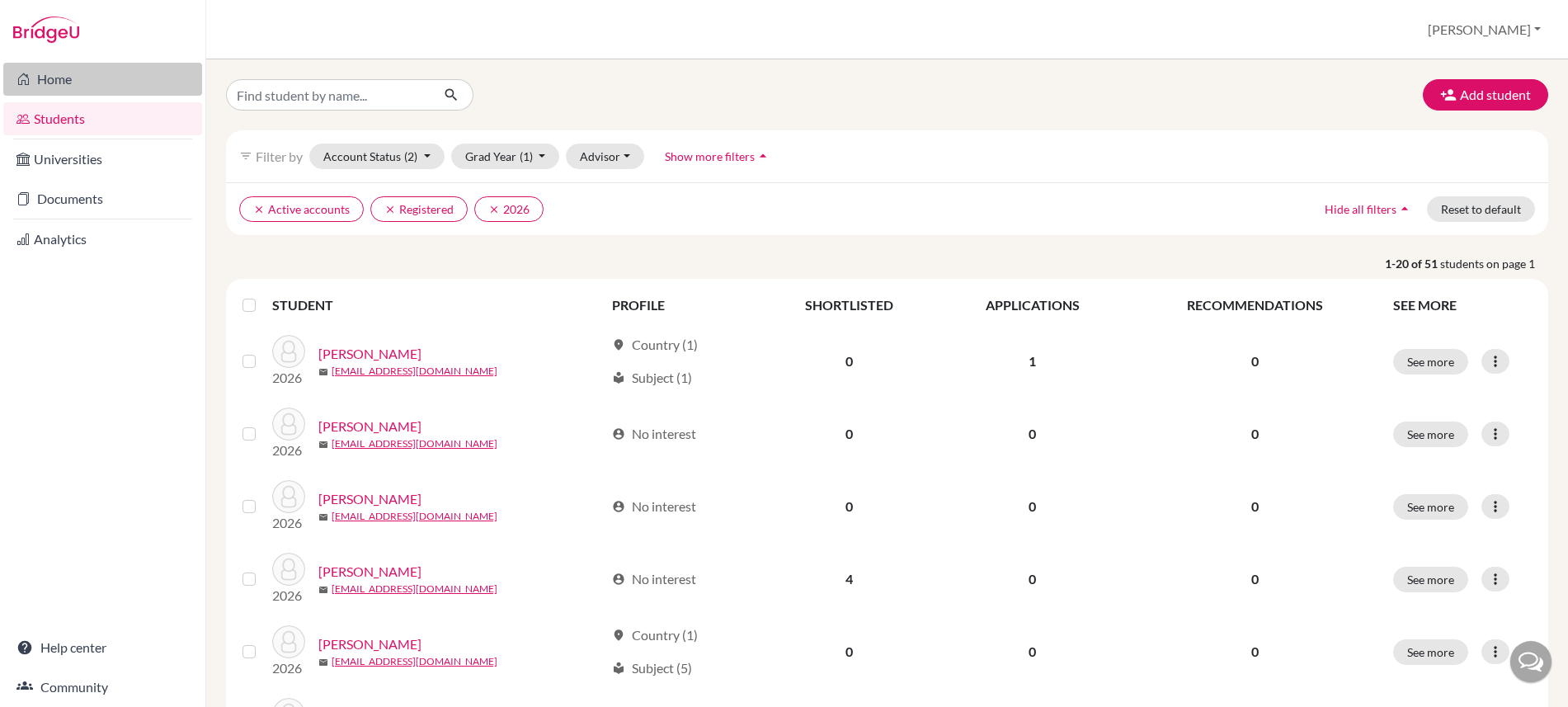
click at [54, 71] on link "Home" at bounding box center [102, 79] width 198 height 33
